Goal: Find specific page/section: Find specific page/section

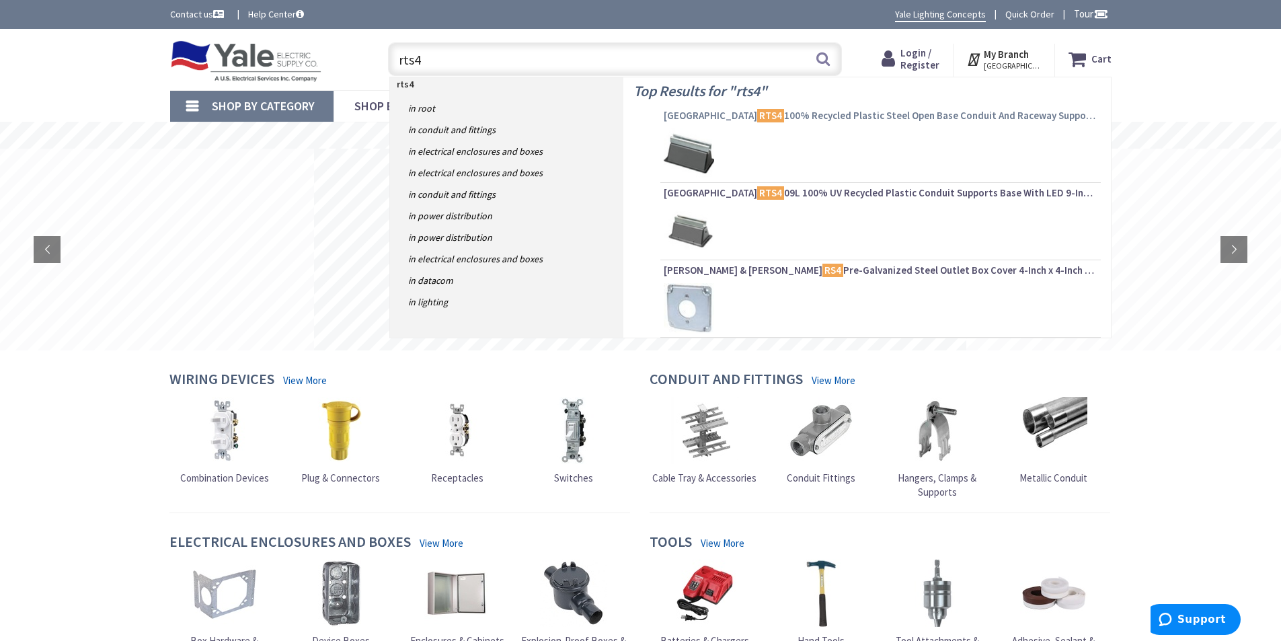
type input "rts4"
click at [909, 116] on span "Arlington RTS4 100% Recycled Plastic Steel Open Base Conduit And Raceway Suppor…" at bounding box center [881, 115] width 434 height 13
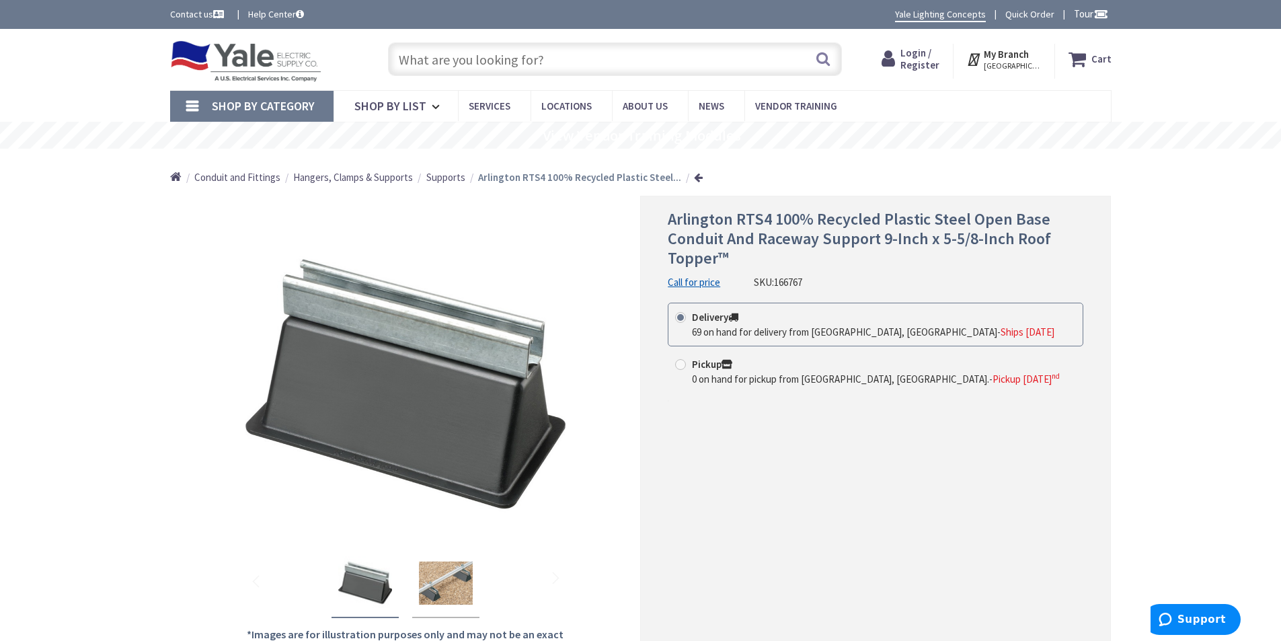
click at [510, 59] on input "text" at bounding box center [615, 59] width 454 height 34
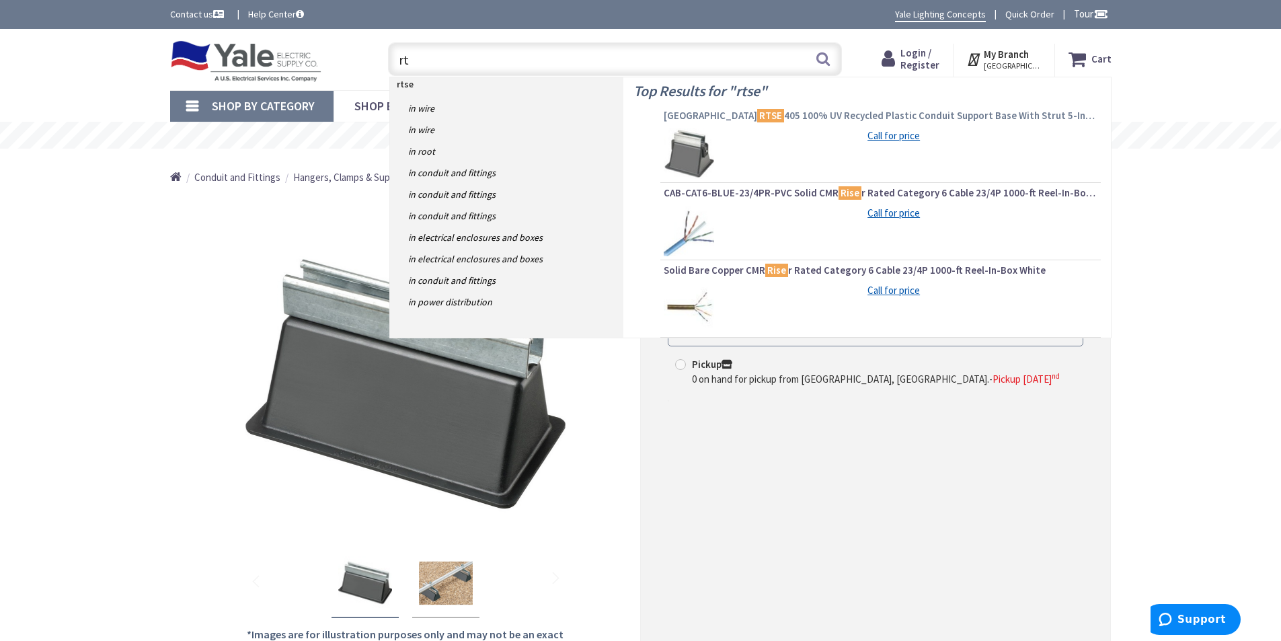
type input "r"
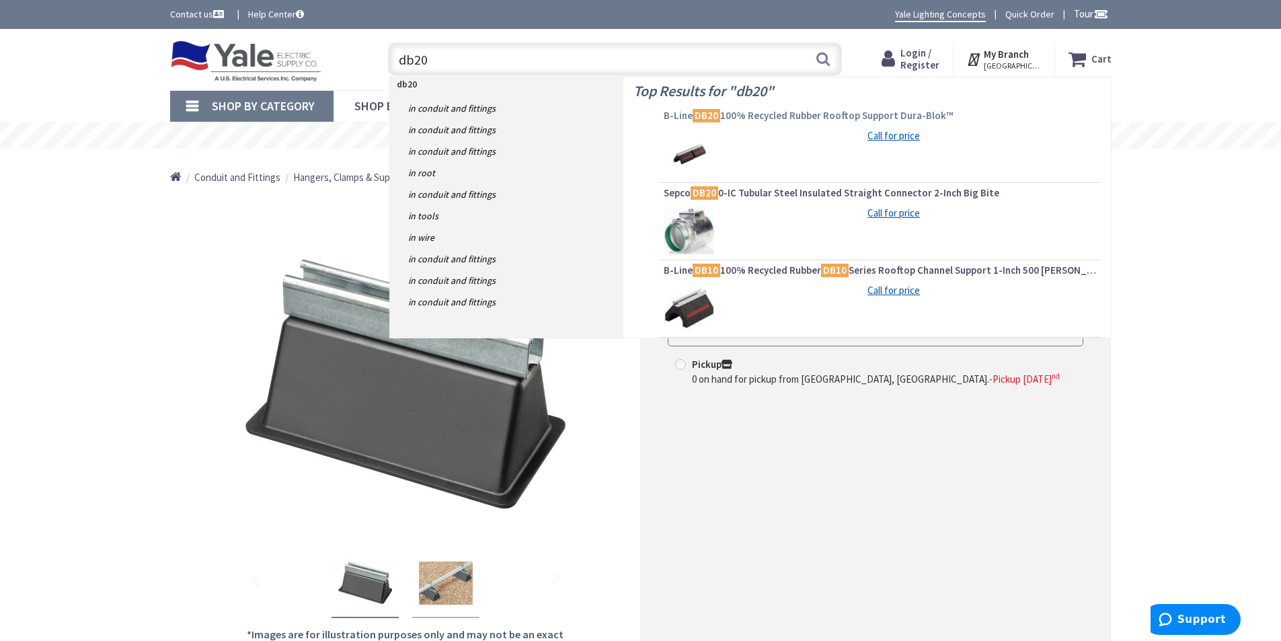
type input "db20"
click at [804, 115] on span "B-Line DB20 100% Recycled Rubber Rooftop Support Dura-Blok™" at bounding box center [881, 115] width 434 height 13
